Goal: Task Accomplishment & Management: Use online tool/utility

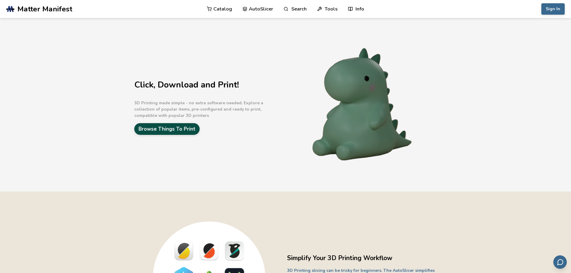
click at [175, 130] on link "Browse Things To Print" at bounding box center [166, 129] width 65 height 12
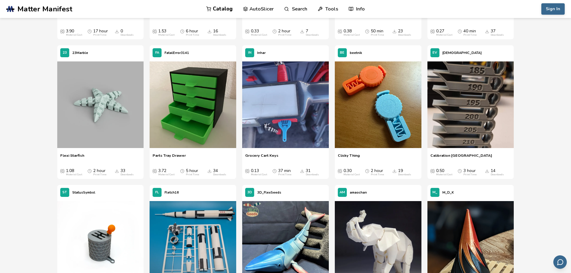
scroll to position [1977, 0]
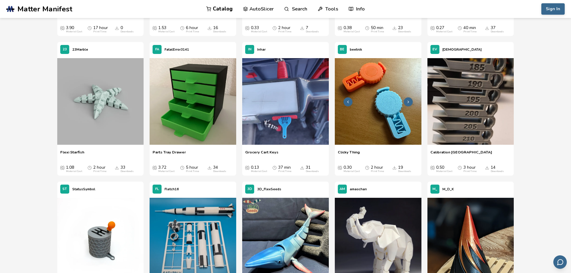
click at [380, 125] on img at bounding box center [378, 101] width 87 height 87
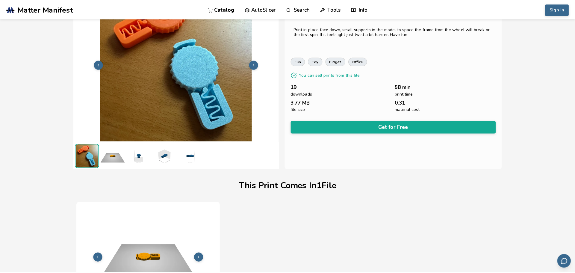
scroll to position [35, 0]
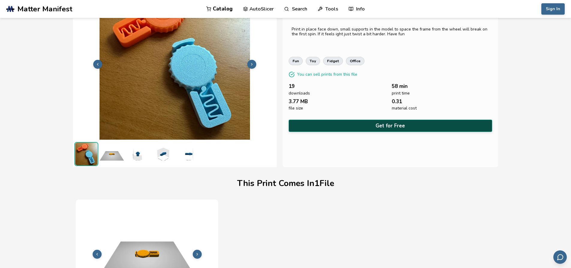
click at [368, 122] on button "Get for Free" at bounding box center [390, 126] width 204 height 12
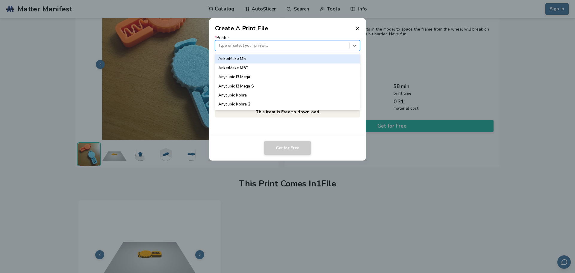
click at [249, 51] on div "Type or select your printer..." at bounding box center [287, 45] width 145 height 11
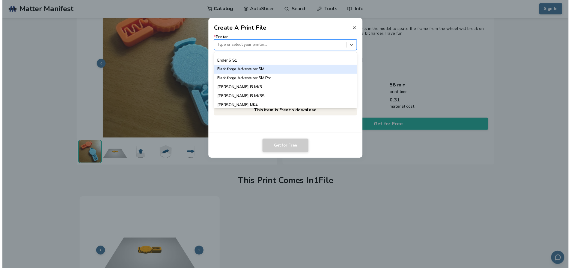
scroll to position [479, 0]
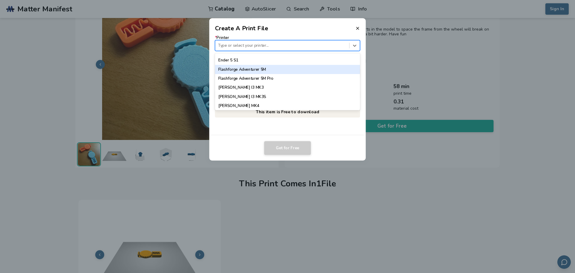
click at [246, 71] on div "Flashforge Adventurer 5M" at bounding box center [287, 69] width 145 height 9
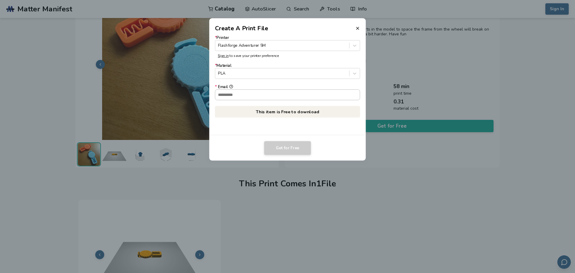
click at [242, 96] on input "* Email" at bounding box center [287, 95] width 145 height 10
type input "**********"
click at [292, 150] on button "Get for Free" at bounding box center [287, 148] width 47 height 14
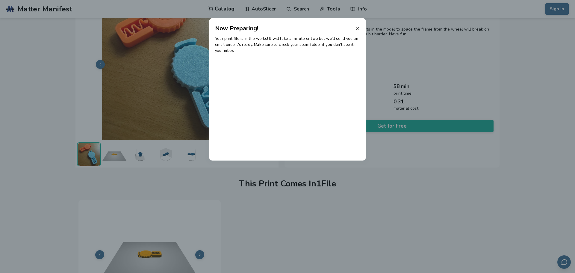
click at [357, 28] on icon at bounding box center [357, 28] width 5 height 5
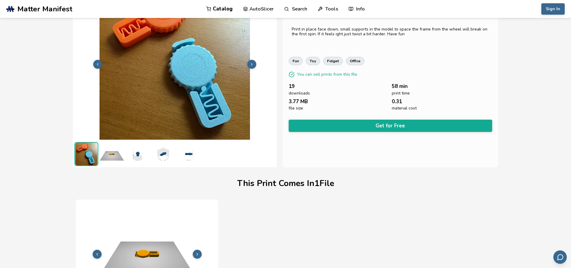
click at [28, 8] on span "Matter Manifest" at bounding box center [44, 9] width 55 height 8
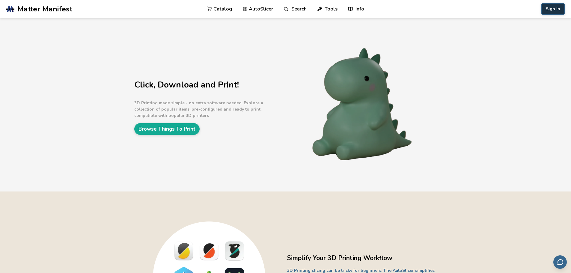
click at [556, 5] on button "Sign In" at bounding box center [552, 8] width 23 height 11
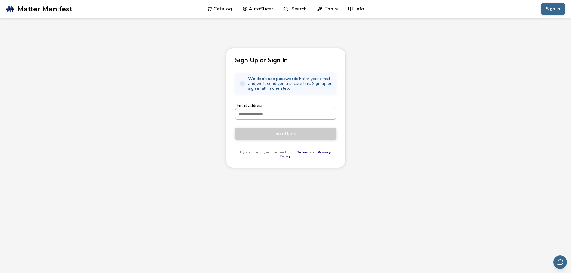
click at [267, 115] on input "* Email address" at bounding box center [285, 113] width 101 height 11
type input "**********"
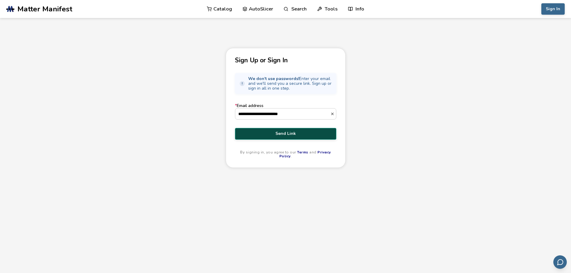
click at [282, 137] on button "Send Link" at bounding box center [285, 133] width 101 height 11
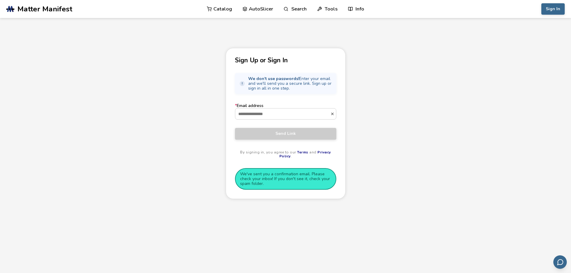
click at [252, 10] on link "AutoSlicer" at bounding box center [257, 9] width 31 height 18
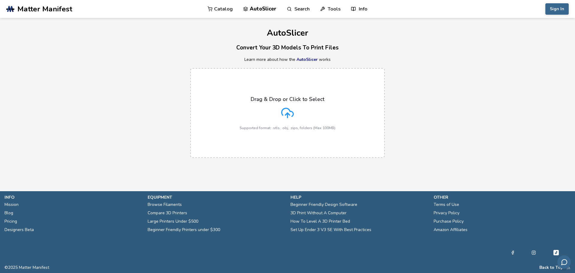
click at [306, 61] on link "AutoSlicer" at bounding box center [306, 60] width 21 height 6
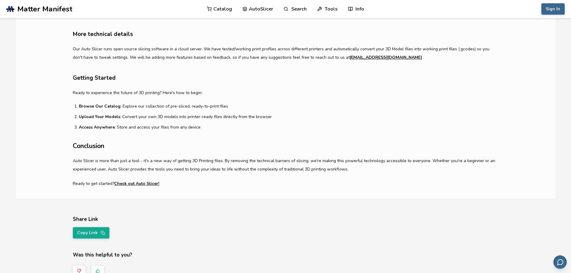
scroll to position [399, 0]
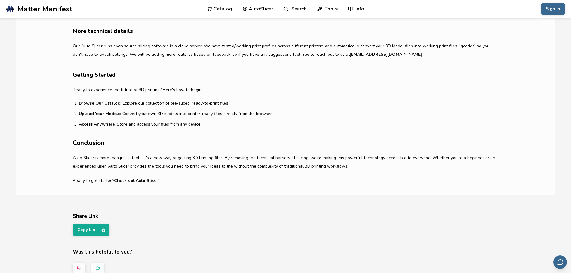
click at [226, 4] on link "Catalog" at bounding box center [219, 9] width 25 height 18
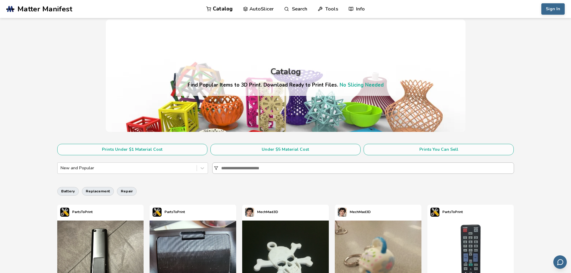
click at [256, 166] on input at bounding box center [367, 168] width 292 height 11
click at [202, 167] on icon at bounding box center [202, 168] width 6 height 6
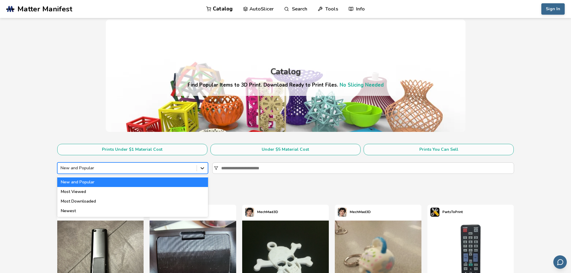
click at [202, 167] on icon at bounding box center [202, 168] width 6 height 6
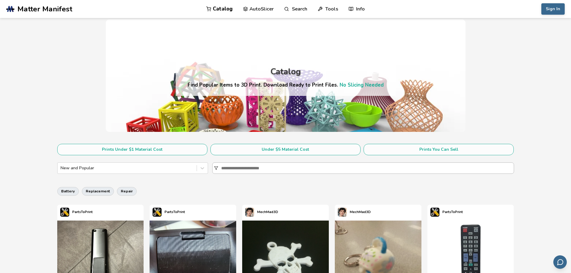
click at [242, 167] on input at bounding box center [367, 168] width 292 height 11
type input "*****"
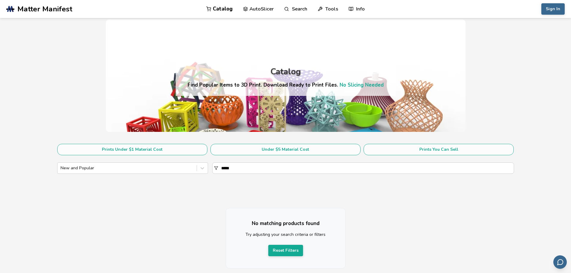
drag, startPoint x: 241, startPoint y: 168, endPoint x: 208, endPoint y: 169, distance: 32.3
click at [208, 169] on div "New and Popular *****" at bounding box center [285, 167] width 456 height 11
type input "**********"
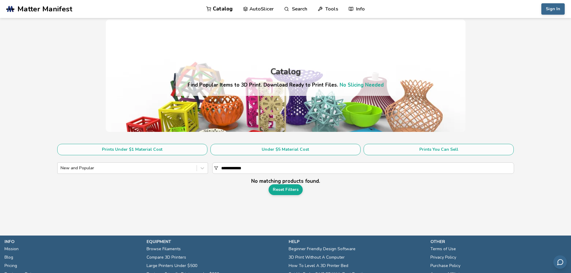
click at [58, 10] on span "Matter Manifest" at bounding box center [44, 9] width 55 height 8
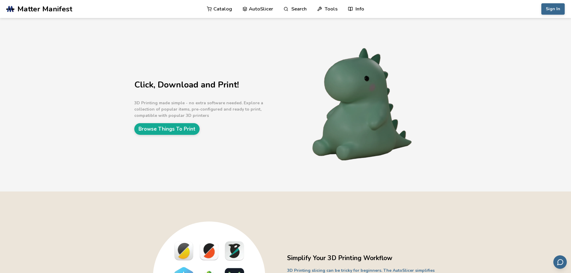
click at [253, 9] on link "AutoSlicer" at bounding box center [257, 9] width 31 height 18
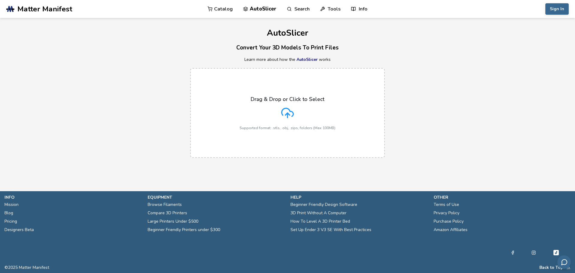
click at [276, 114] on div "Drag & Drop or Click to Select Supported format: .stls, .obj, .zips, folders (M…" at bounding box center [288, 113] width 96 height 34
click at [0, 0] on input "Drag & Drop or Click to Select Supported format: .stls, .obj, .zips, folders (M…" at bounding box center [0, 0] width 0 height 0
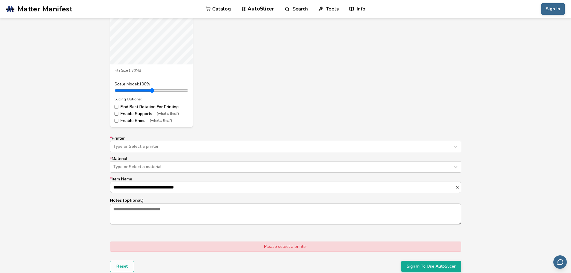
scroll to position [279, 0]
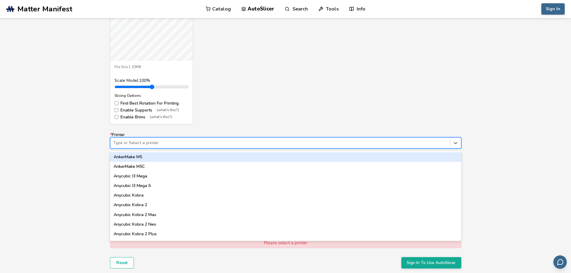
click at [230, 143] on div at bounding box center [279, 143] width 333 height 6
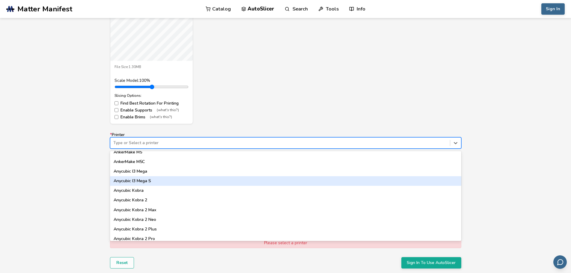
scroll to position [10, 0]
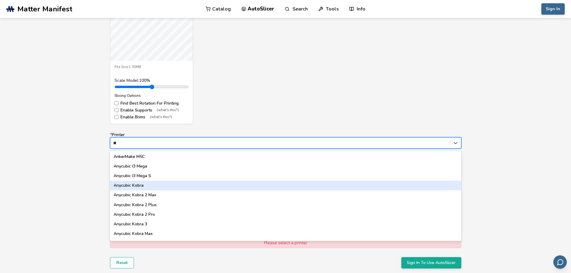
type input "***"
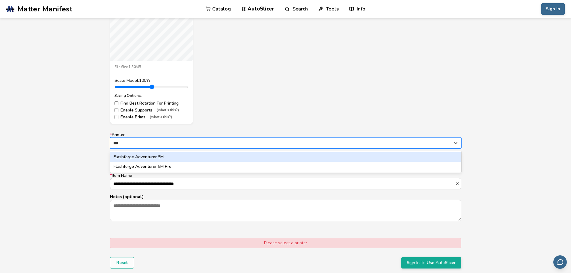
click at [150, 157] on div "Flashforge Adventurer 5M" at bounding box center [285, 157] width 351 height 10
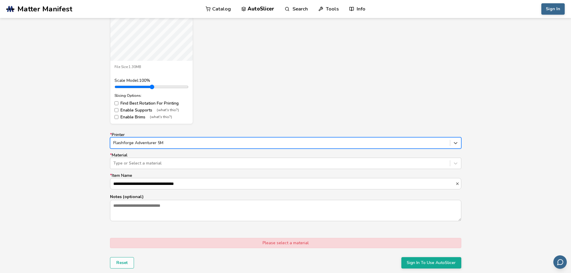
click at [139, 157] on label "* Material Type or Select a material" at bounding box center [285, 161] width 351 height 16
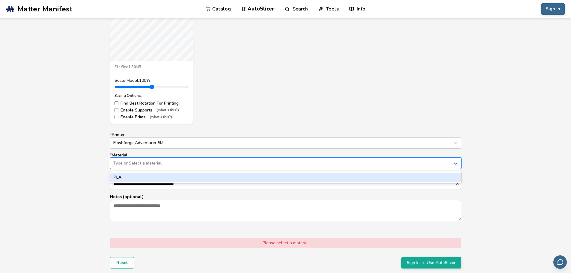
click at [138, 162] on div at bounding box center [279, 163] width 333 height 6
click at [127, 179] on div "PLA" at bounding box center [285, 177] width 351 height 10
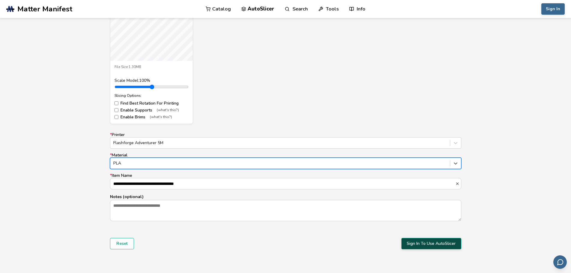
click at [428, 243] on button "Sign In To Use AutoSlicer" at bounding box center [431, 243] width 60 height 11
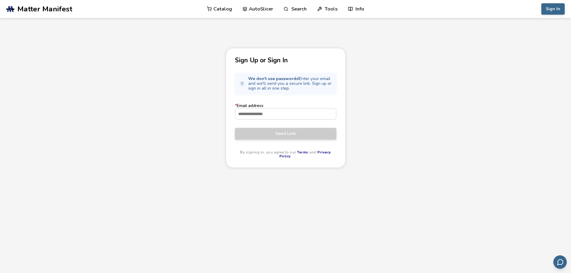
click at [292, 107] on label "* Email address" at bounding box center [285, 111] width 101 height 16
click at [292, 108] on input "* Email address" at bounding box center [285, 113] width 101 height 11
click at [288, 112] on input "* Email address" at bounding box center [285, 113] width 101 height 11
type input "**********"
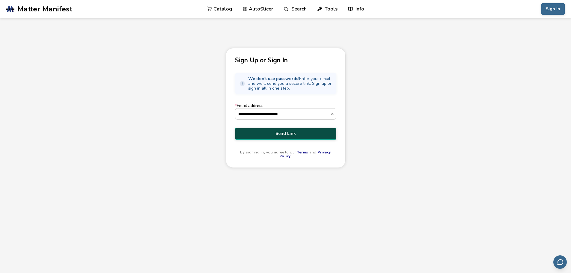
click at [290, 130] on button "Send Link" at bounding box center [285, 133] width 101 height 11
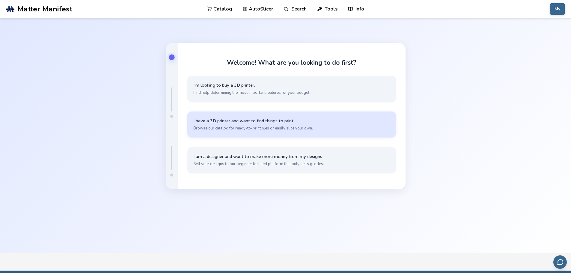
scroll to position [40, 0]
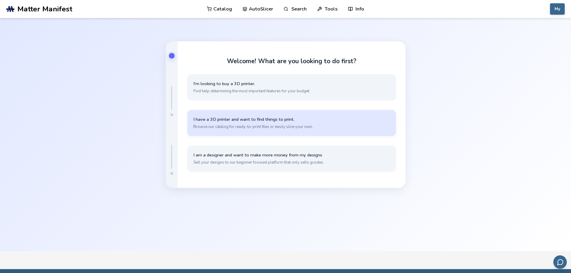
click at [241, 119] on span "I have a 3D printer and want to find things to print." at bounding box center [291, 119] width 196 height 6
click at [219, 124] on span "Simple, quick slicing with cloud storage through the AutoSlicer" at bounding box center [291, 126] width 196 height 5
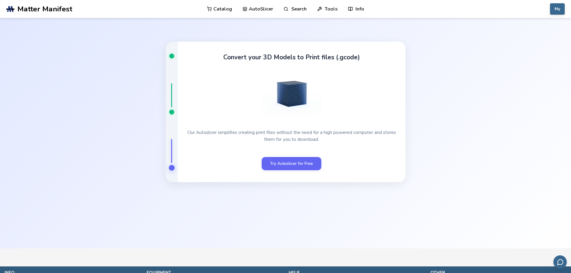
scroll to position [28, 0]
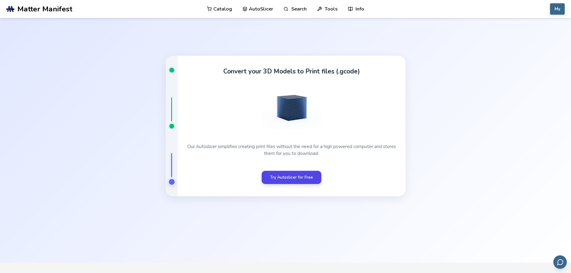
click at [287, 177] on link "Try Autoslicer for Free" at bounding box center [291, 177] width 60 height 13
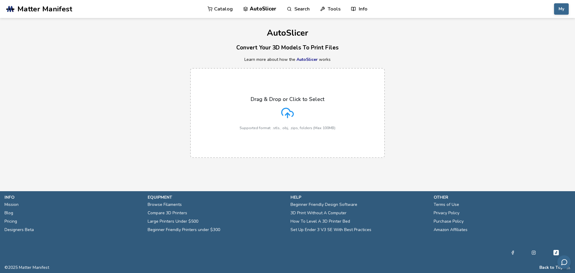
click at [296, 98] on p "Drag & Drop or Click to Select" at bounding box center [288, 99] width 74 height 6
click at [0, 0] on input "Drag & Drop or Click to Select Supported format: .stls, .obj, .zips, folders (M…" at bounding box center [0, 0] width 0 height 0
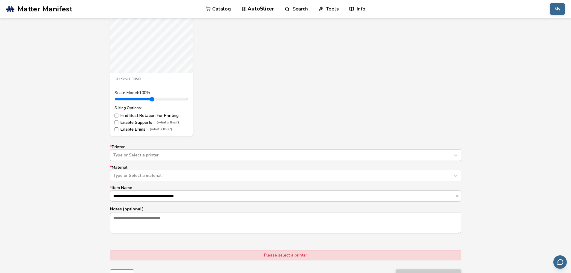
scroll to position [270, 0]
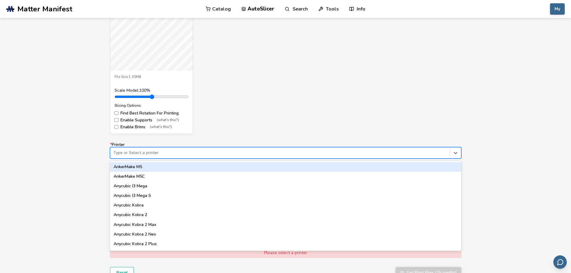
click at [166, 154] on div at bounding box center [279, 153] width 333 height 6
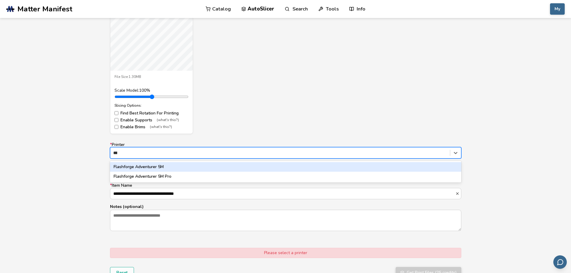
type input "****"
click at [153, 165] on div "Flashforge Adventurer 5M" at bounding box center [285, 167] width 351 height 10
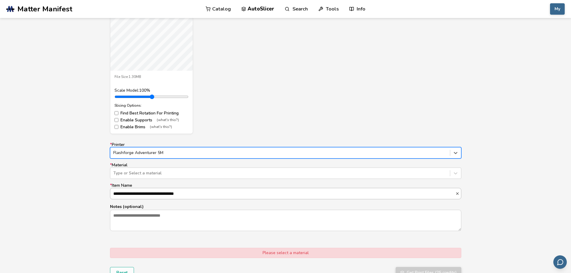
click at [137, 194] on input "**********" at bounding box center [282, 193] width 345 height 11
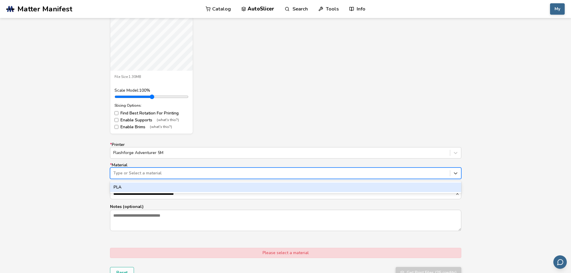
click at [145, 169] on div "Type or Select a material" at bounding box center [285, 172] width 351 height 11
click at [132, 187] on div "PLA" at bounding box center [285, 187] width 351 height 10
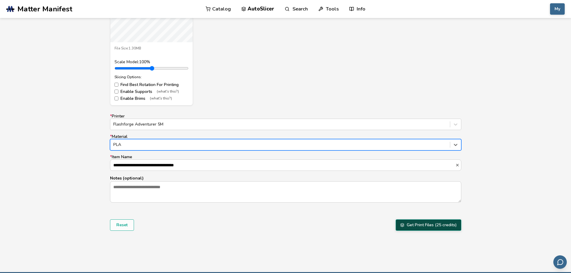
scroll to position [309, 0]
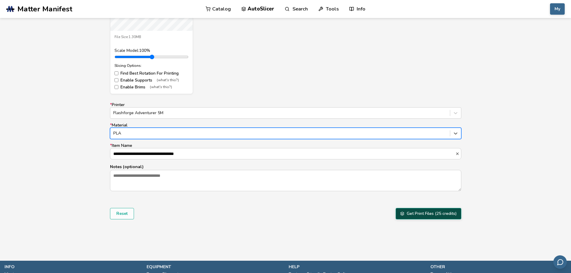
click at [436, 214] on button "Get Print Files (25 credits)" at bounding box center [428, 213] width 66 height 11
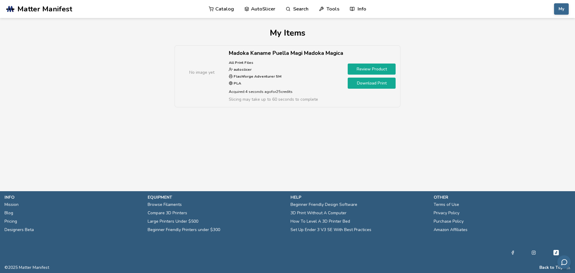
click at [371, 82] on link "Download Print" at bounding box center [372, 83] width 48 height 11
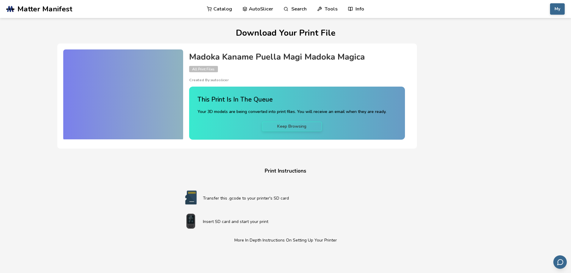
click at [55, 9] on span "Matter Manifest" at bounding box center [44, 9] width 55 height 8
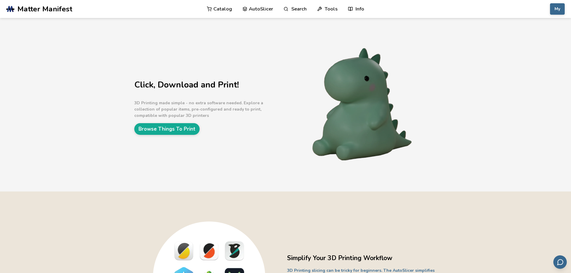
click at [261, 9] on link "AutoSlicer" at bounding box center [257, 9] width 31 height 18
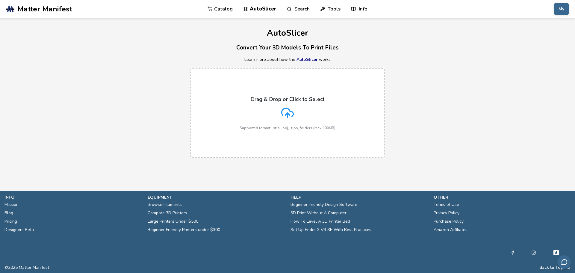
click at [260, 114] on div "Drag & Drop or Click to Select Supported format: .stls, .obj, .zips, folders (M…" at bounding box center [288, 113] width 96 height 34
click at [0, 0] on input "Drag & Drop or Click to Select Supported format: .stls, .obj, .zips, folders (M…" at bounding box center [0, 0] width 0 height 0
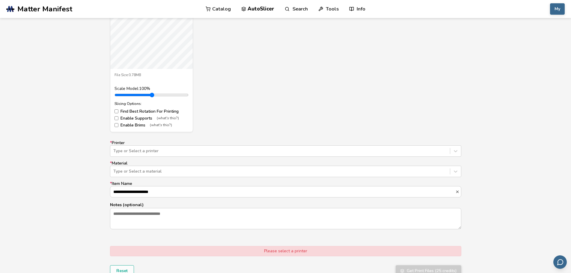
scroll to position [279, 0]
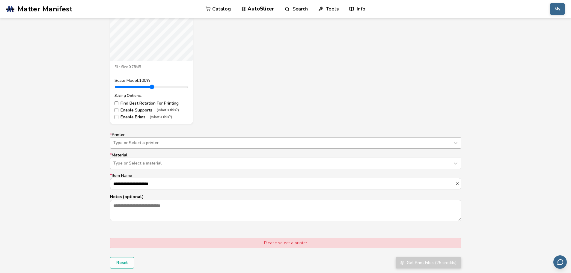
click at [125, 144] on div at bounding box center [279, 143] width 333 height 6
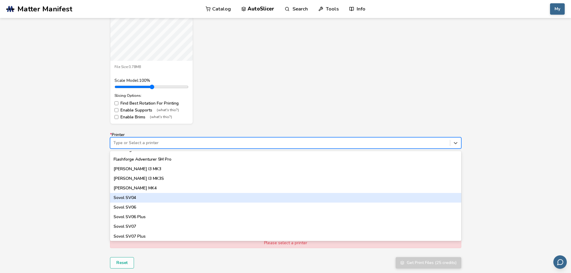
scroll to position [494, 0]
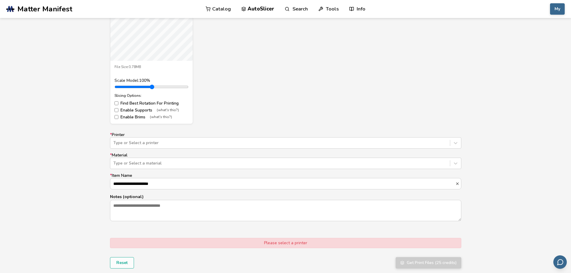
click at [143, 150] on div "**********" at bounding box center [285, 176] width 351 height 89
click at [143, 149] on div "**********" at bounding box center [285, 176] width 351 height 89
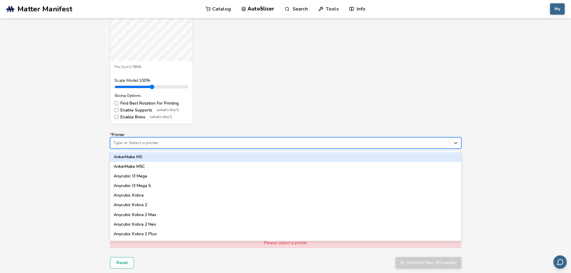
click at [144, 143] on div at bounding box center [279, 143] width 333 height 6
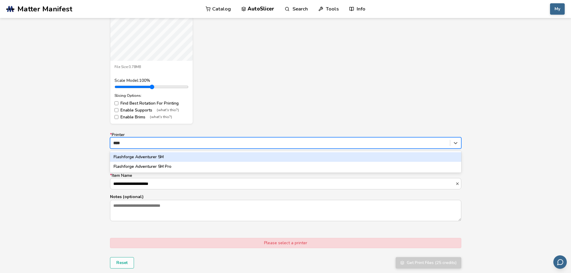
type input "*****"
click at [143, 156] on div "Flashforge Adventurer 5M" at bounding box center [285, 157] width 351 height 10
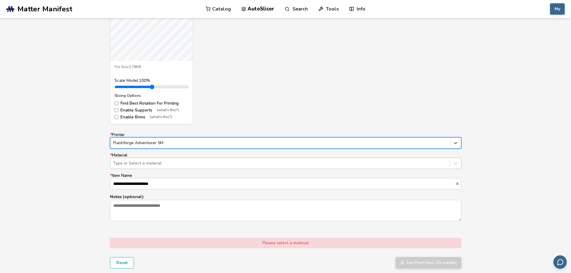
click at [137, 164] on div at bounding box center [279, 163] width 333 height 6
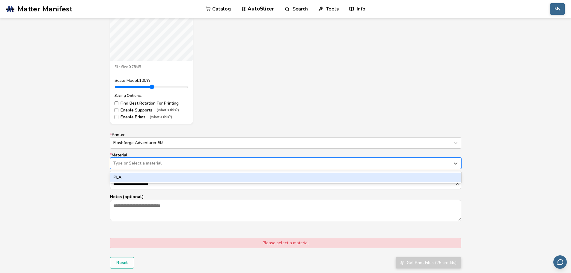
click at [131, 175] on div "PLA" at bounding box center [285, 177] width 351 height 10
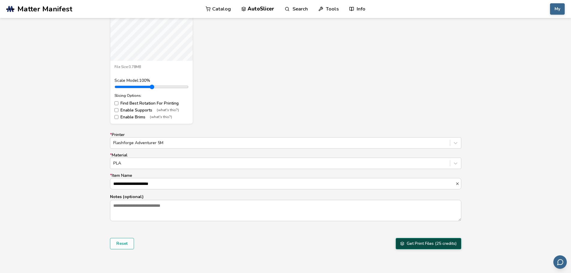
click at [440, 245] on button "Get Print Files (25 credits)" at bounding box center [428, 243] width 66 height 11
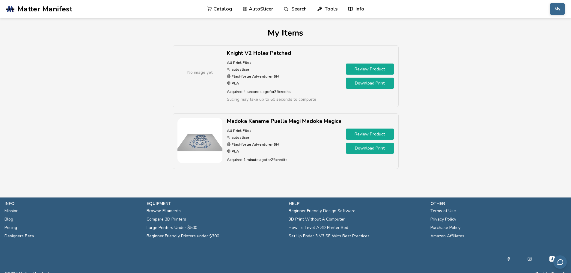
click at [356, 84] on link "Download Print" at bounding box center [370, 83] width 48 height 11
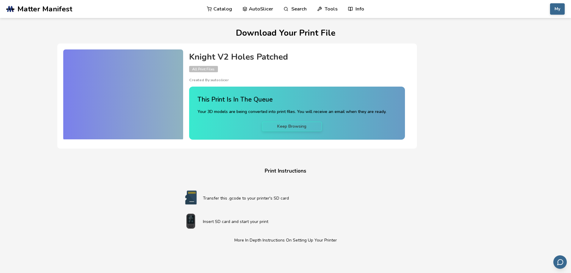
click at [287, 126] on link "Keep Browsing" at bounding box center [292, 127] width 60 height 10
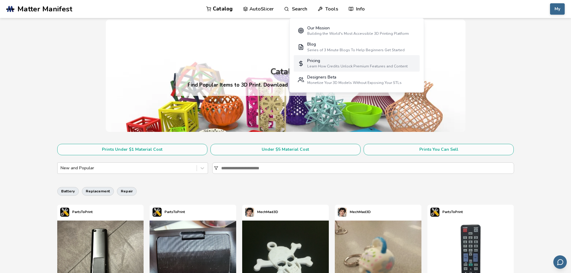
click at [326, 61] on div "Pricing" at bounding box center [357, 60] width 100 height 5
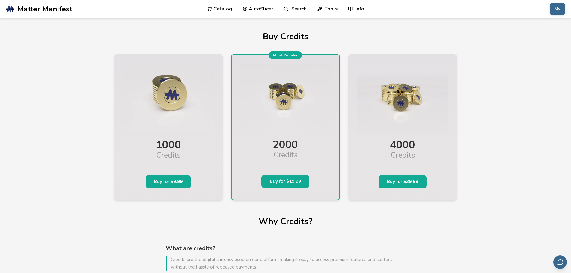
click at [218, 6] on link "Catalog" at bounding box center [219, 9] width 25 height 18
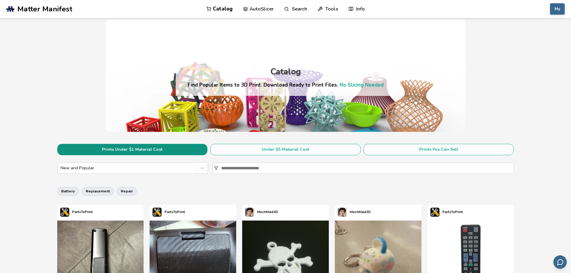
click at [149, 147] on button "Prints Under $1 Material Cost" at bounding box center [132, 149] width 150 height 11
click at [557, 11] on button "My" at bounding box center [557, 8] width 15 height 11
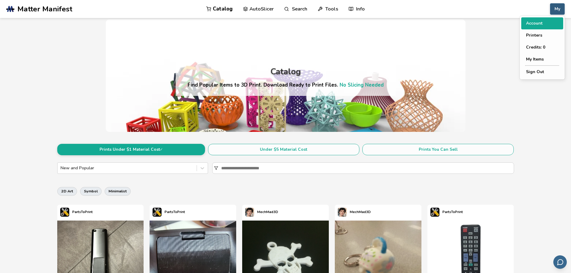
click at [533, 25] on button "Account" at bounding box center [542, 23] width 42 height 12
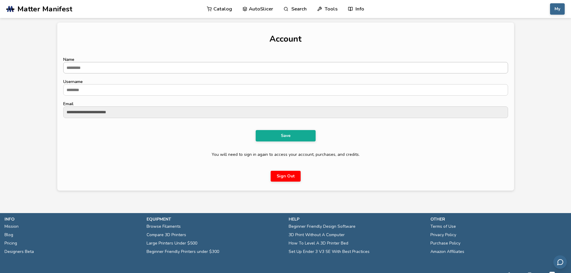
click at [106, 65] on input "Name" at bounding box center [285, 67] width 444 height 11
type input "**********"
click at [113, 88] on input "Username" at bounding box center [285, 89] width 444 height 11
type input "*********"
click at [278, 135] on button "Save" at bounding box center [285, 135] width 60 height 11
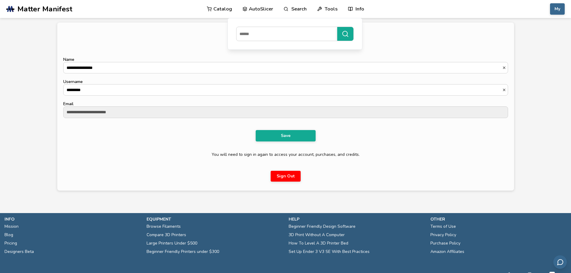
click at [264, 9] on link "AutoSlicer" at bounding box center [257, 9] width 31 height 18
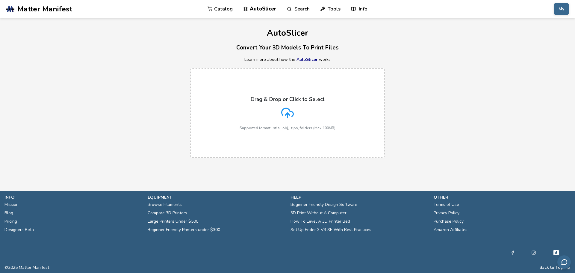
click at [275, 50] on h3 "Convert Your 3D Models To Print Files" at bounding box center [287, 47] width 575 height 9
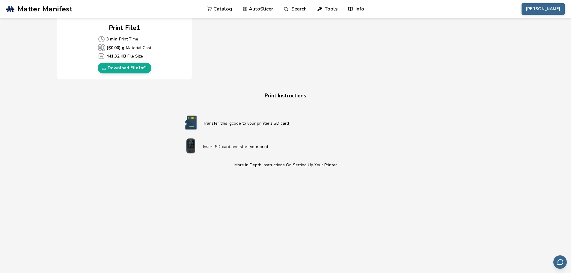
scroll to position [290, 0]
click at [122, 69] on link "Download File 1 of 1" at bounding box center [125, 69] width 54 height 11
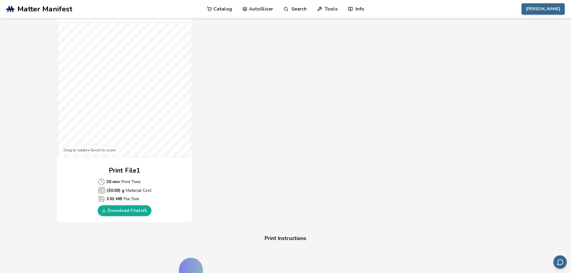
scroll to position [150, 0]
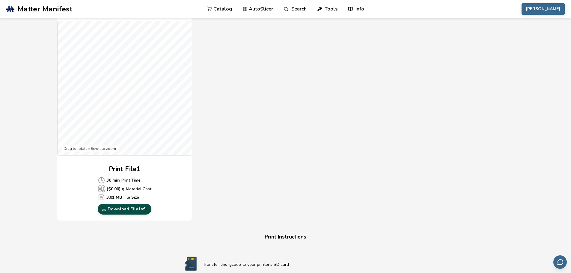
click at [125, 210] on link "Download File 1 of 1" at bounding box center [125, 209] width 54 height 11
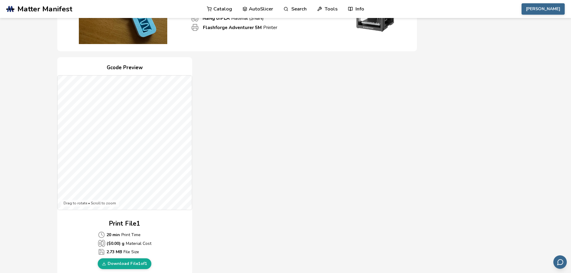
scroll to position [120, 0]
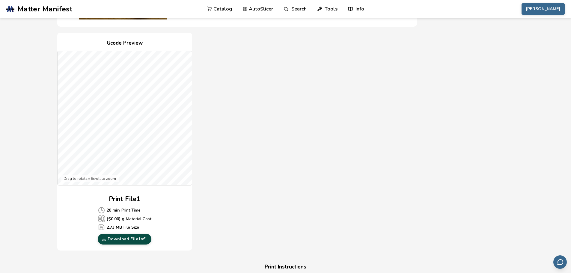
click at [120, 240] on link "Download File 1 of 1" at bounding box center [125, 239] width 54 height 11
